Goal: Transaction & Acquisition: Purchase product/service

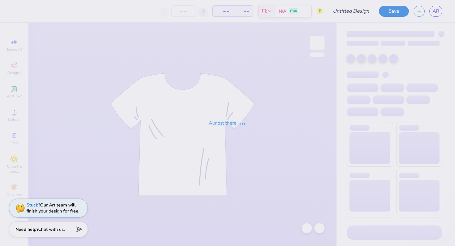
type input "possible fall merch 2025"
type input "100"
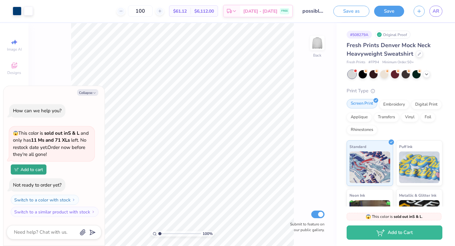
click at [366, 103] on div "Screen Print" at bounding box center [362, 103] width 31 height 9
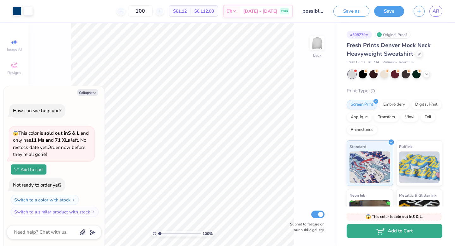
click at [393, 233] on button "Add to Cart" at bounding box center [395, 231] width 96 height 14
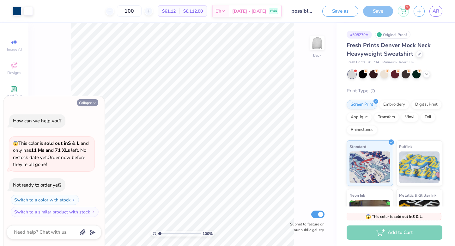
click at [88, 101] on button "Collapse" at bounding box center [87, 102] width 21 height 7
type textarea "x"
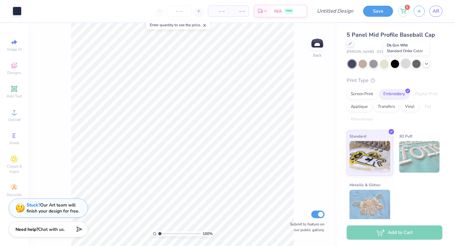
click at [406, 64] on div at bounding box center [406, 63] width 8 height 8
click at [393, 65] on div at bounding box center [395, 63] width 8 height 8
click at [405, 64] on div at bounding box center [406, 63] width 8 height 8
click at [392, 66] on div at bounding box center [395, 63] width 8 height 8
click at [425, 64] on icon at bounding box center [426, 63] width 5 height 5
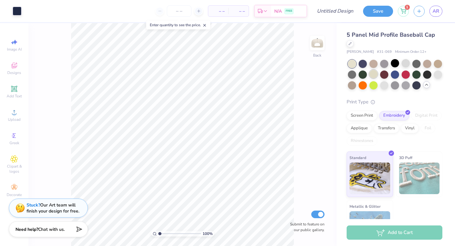
click at [373, 73] on div at bounding box center [374, 74] width 8 height 8
click at [395, 64] on div at bounding box center [395, 63] width 8 height 8
click at [429, 63] on div at bounding box center [427, 63] width 8 height 8
click at [416, 86] on div at bounding box center [417, 85] width 8 height 8
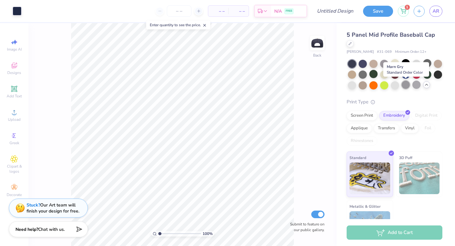
click at [404, 85] on div at bounding box center [406, 85] width 8 height 8
click at [394, 84] on div at bounding box center [395, 85] width 8 height 8
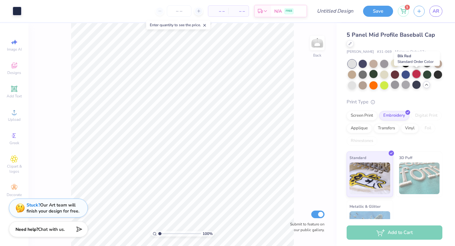
click at [417, 75] on div at bounding box center [417, 74] width 8 height 8
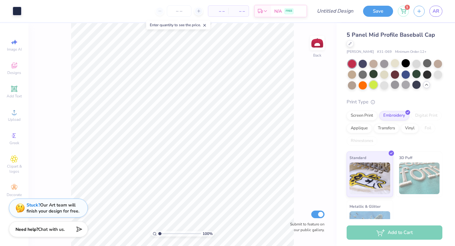
click at [375, 84] on div at bounding box center [374, 85] width 8 height 8
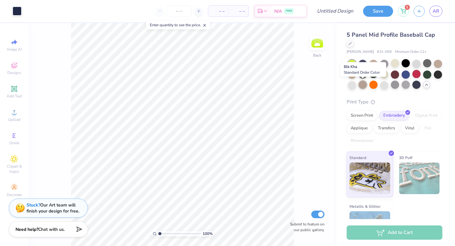
click at [365, 84] on div at bounding box center [363, 85] width 8 height 8
click at [403, 64] on div at bounding box center [406, 63] width 8 height 8
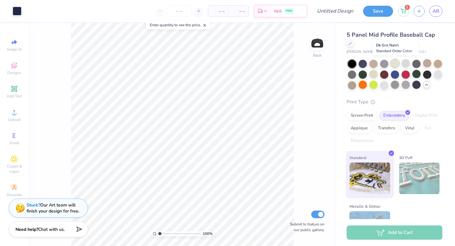
click at [393, 66] on div at bounding box center [395, 63] width 8 height 8
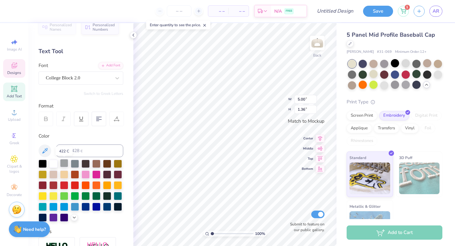
scroll to position [13, 0]
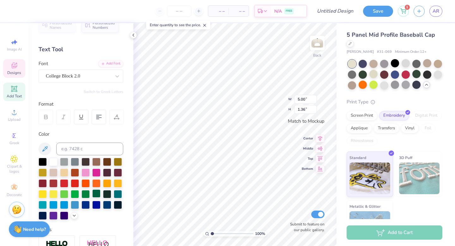
click at [96, 191] on div at bounding box center [96, 193] width 8 height 8
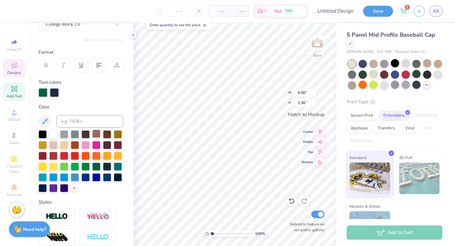
scroll to position [66, 0]
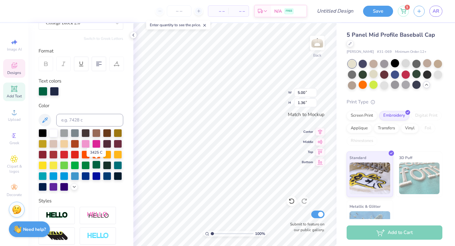
click at [98, 164] on div at bounding box center [96, 165] width 8 height 8
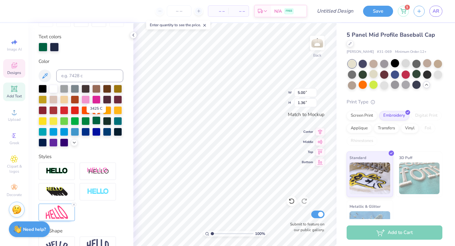
scroll to position [108, 0]
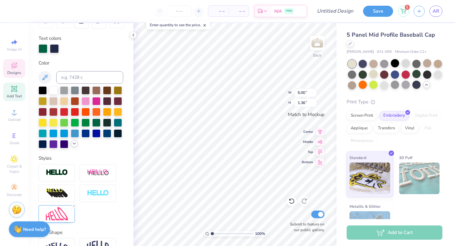
click at [74, 145] on icon at bounding box center [74, 143] width 5 height 5
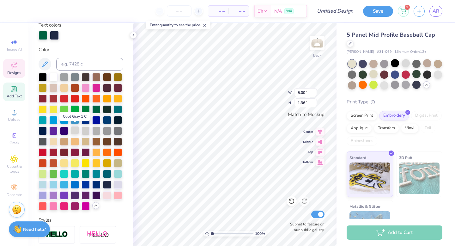
scroll to position [124, 0]
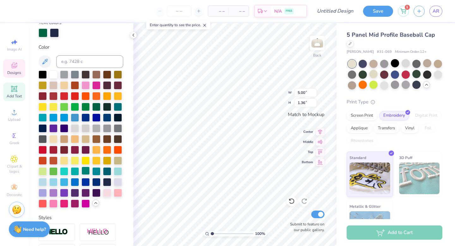
click at [86, 169] on div at bounding box center [86, 171] width 8 height 8
click at [97, 106] on div at bounding box center [96, 106] width 8 height 8
click at [118, 106] on div at bounding box center [118, 106] width 8 height 8
click at [66, 59] on input at bounding box center [89, 61] width 67 height 13
click at [47, 59] on icon at bounding box center [45, 62] width 8 height 8
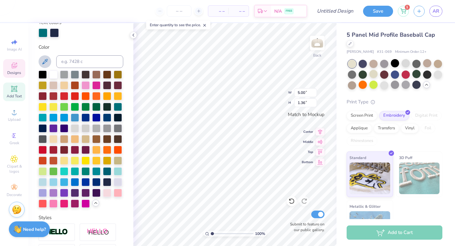
click at [46, 62] on icon at bounding box center [45, 62] width 8 height 8
click at [65, 61] on input at bounding box center [89, 61] width 67 height 13
type input "g"
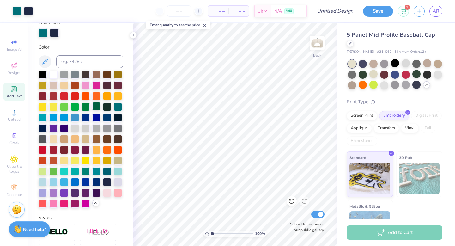
click at [96, 106] on div at bounding box center [96, 106] width 8 height 8
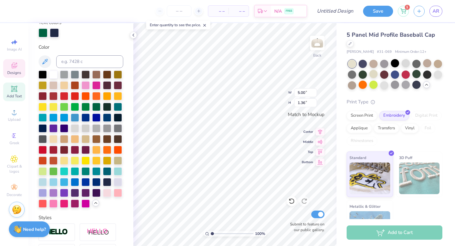
scroll to position [0, 0]
type textarea "phi Sig"
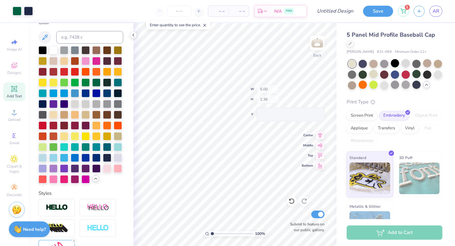
scroll to position [100, 0]
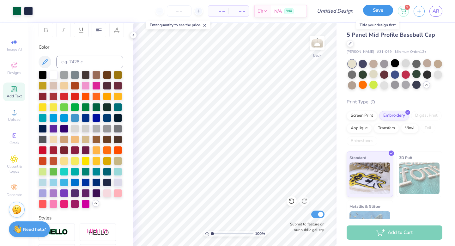
click at [369, 11] on button "Save" at bounding box center [378, 10] width 30 height 11
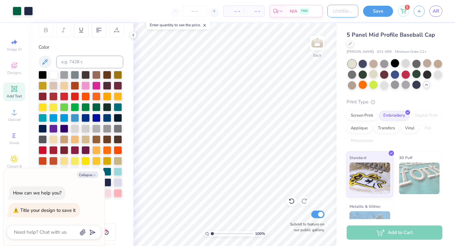
type textarea "x"
click at [328, 13] on input "Design Title" at bounding box center [343, 11] width 31 height 13
type input "r"
type textarea "x"
type input "re"
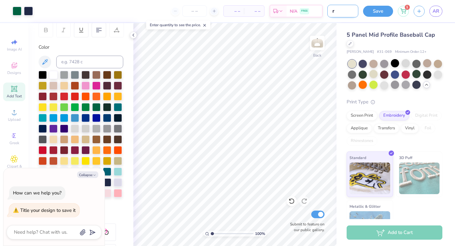
type textarea "x"
type input "res"
type textarea "x"
type input "re"
type textarea "x"
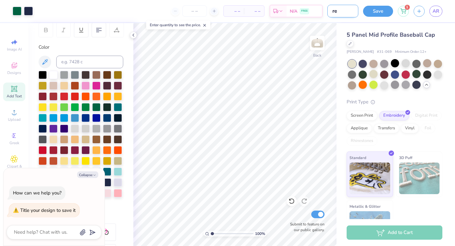
type input "r"
type textarea "x"
type input "y"
type textarea "x"
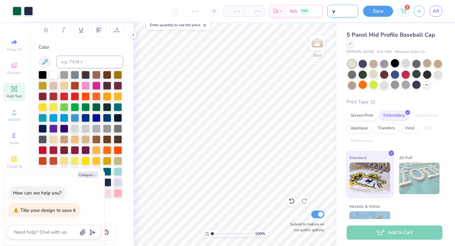
type input "yh"
type textarea "x"
type input "y"
type textarea "x"
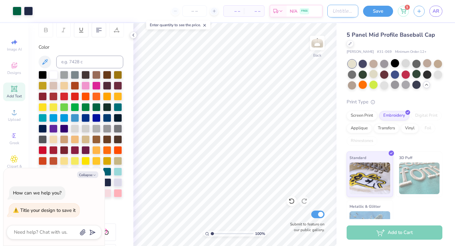
type input "h"
type textarea "x"
type input "ha"
type textarea "x"
type input "hat"
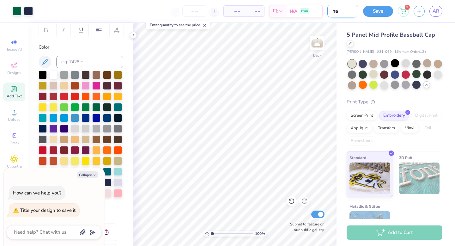
type textarea "x"
type input "hat"
click at [384, 8] on button "Save" at bounding box center [378, 10] width 30 height 11
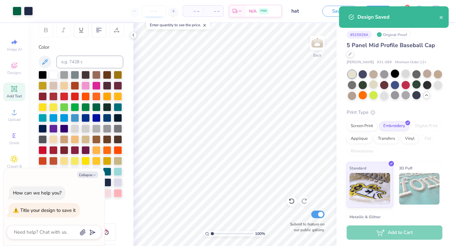
click at [153, 10] on input "number" at bounding box center [154, 10] width 25 height 11
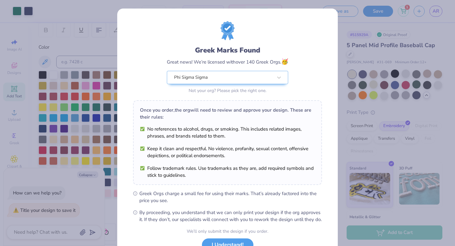
scroll to position [50, 0]
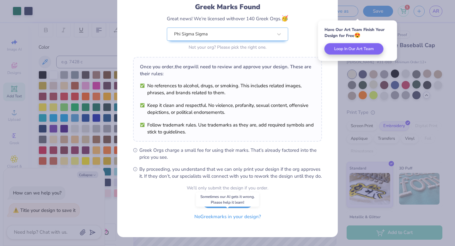
click at [205, 216] on button "No Greek marks in your design?" at bounding box center [227, 216] width 77 height 13
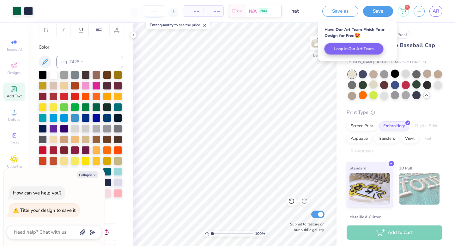
type textarea "x"
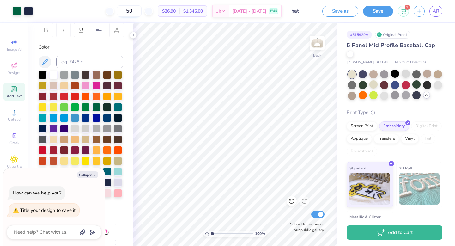
click at [142, 13] on input "50" at bounding box center [129, 10] width 25 height 11
type input "5"
type input "100"
